Goal: Transaction & Acquisition: Obtain resource

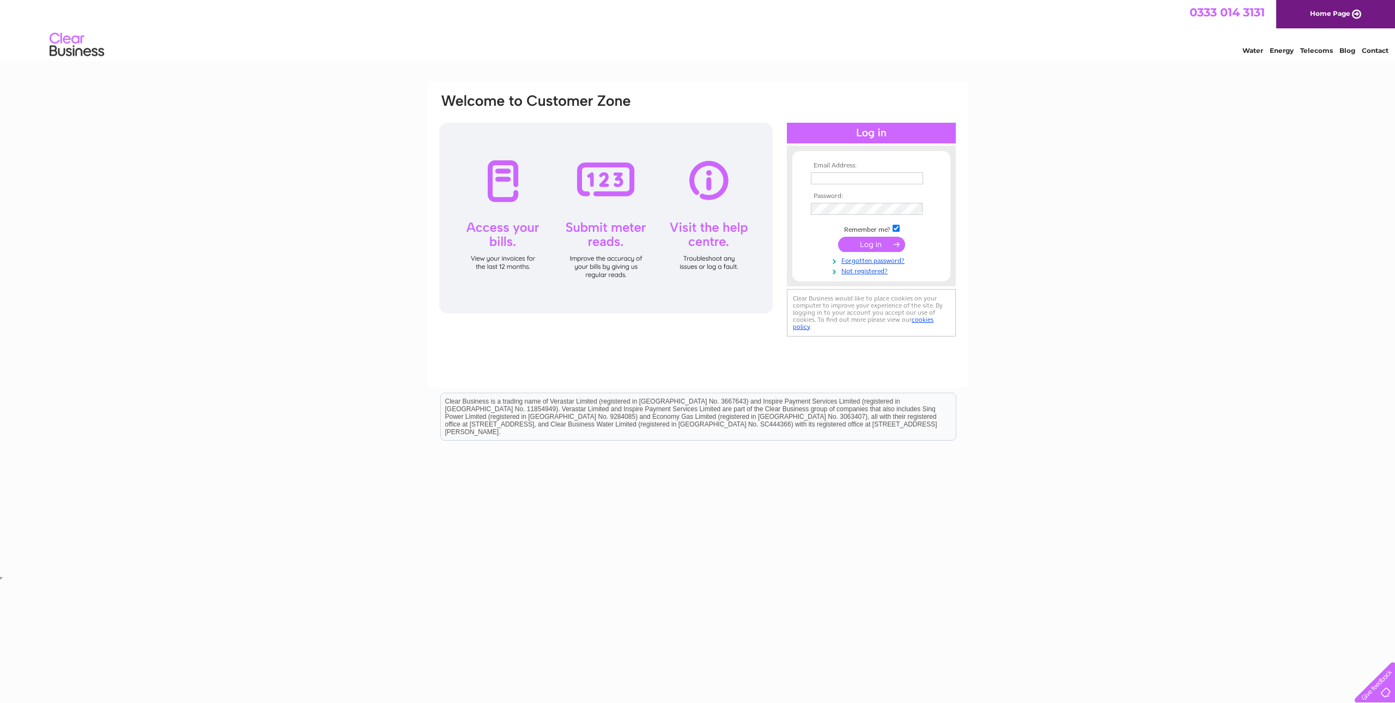
type input "jamie@p8projectmanagement.com"
click at [872, 249] on input "submit" at bounding box center [871, 244] width 67 height 15
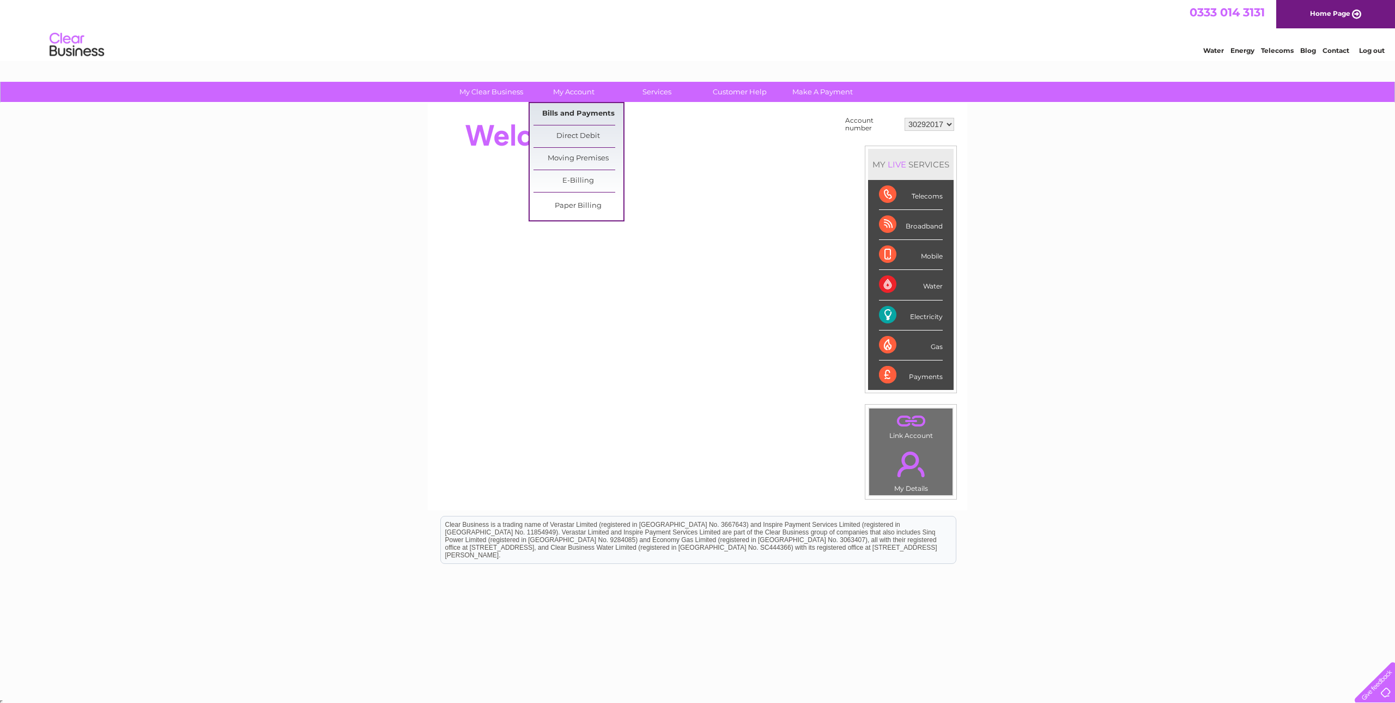
click at [573, 110] on link "Bills and Payments" at bounding box center [579, 114] width 90 height 22
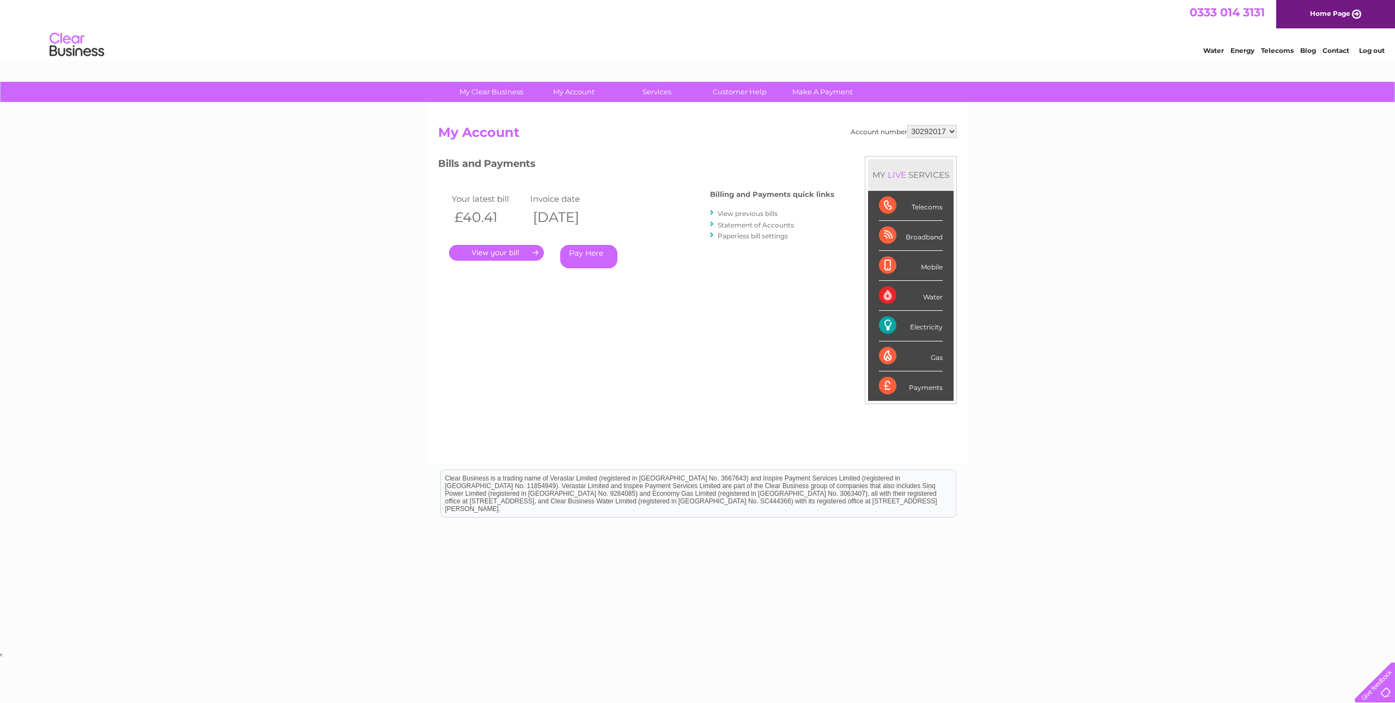
click at [511, 252] on link "." at bounding box center [496, 253] width 95 height 16
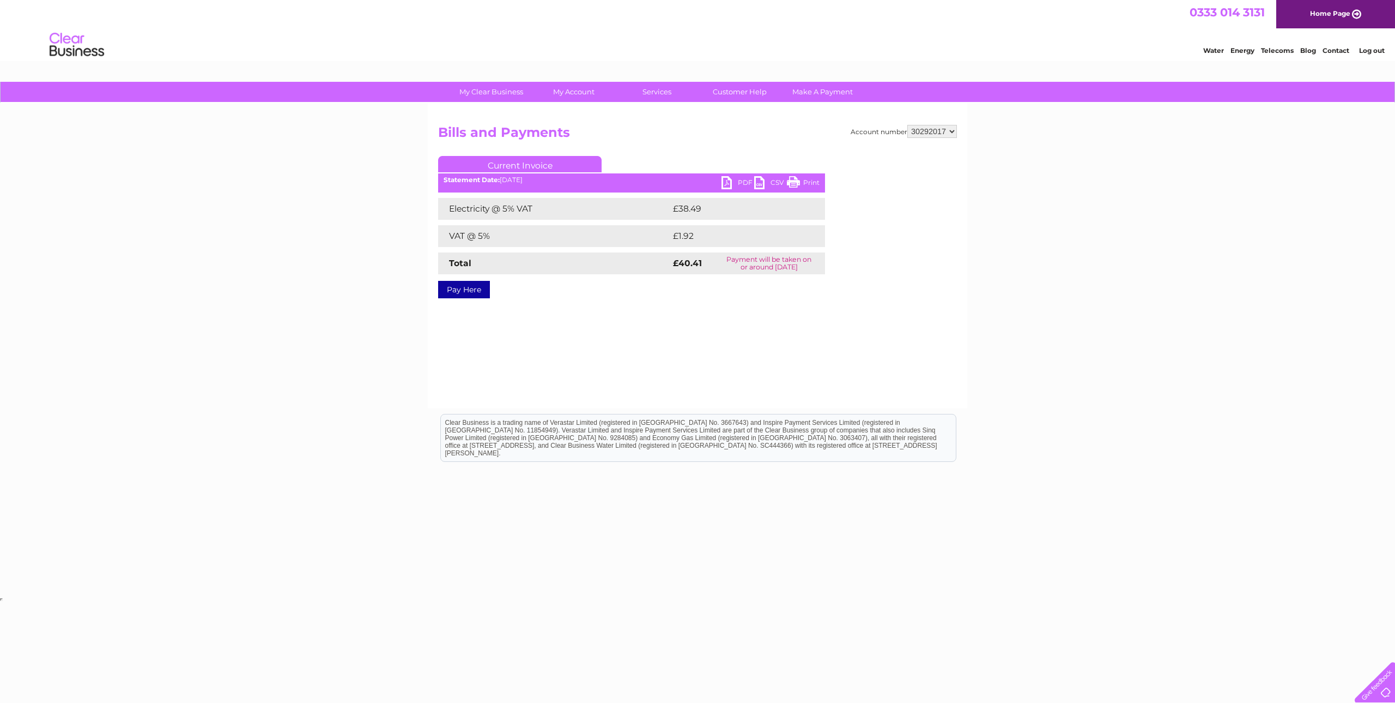
click at [725, 184] on link "PDF" at bounding box center [738, 184] width 33 height 16
